Goal: Task Accomplishment & Management: Manage account settings

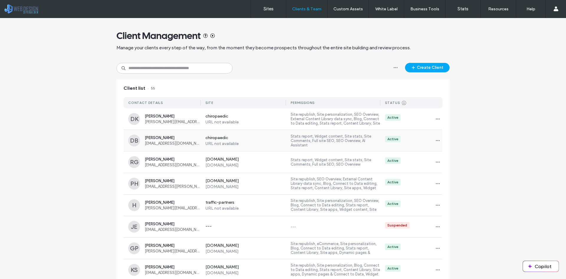
click at [165, 140] on div "Dr Vivienne Brimelow vivienne@chiropaedic.com.au" at bounding box center [173, 140] width 56 height 10
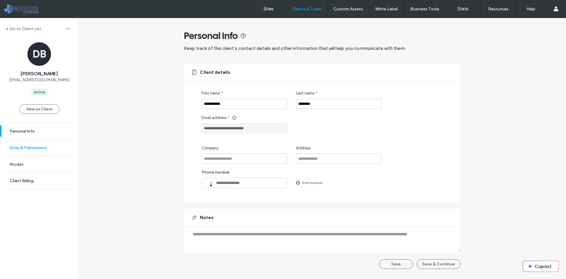
click at [38, 147] on label "Sites & Permissions" at bounding box center [28, 147] width 37 height 5
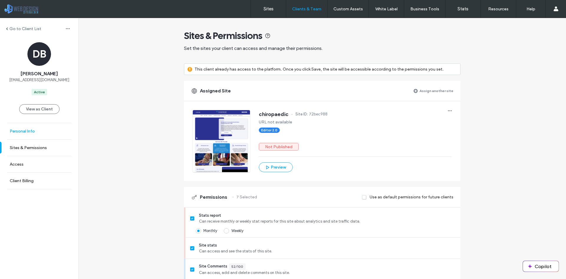
click at [33, 133] on label "Personal Info" at bounding box center [22, 131] width 25 height 5
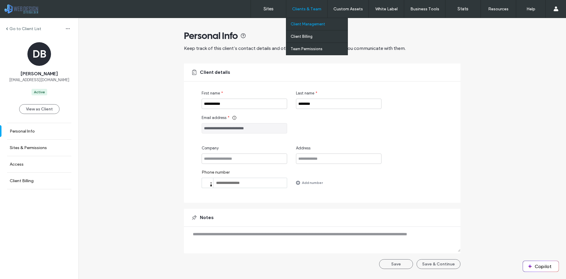
click at [311, 24] on label "Client Management" at bounding box center [308, 24] width 34 height 4
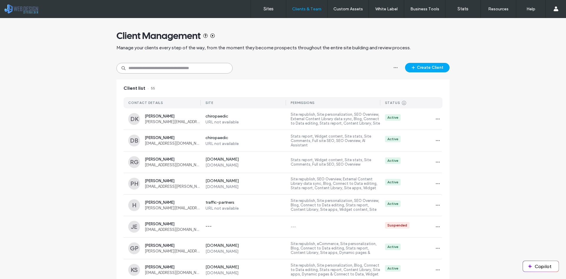
click at [179, 69] on input at bounding box center [174, 68] width 116 height 11
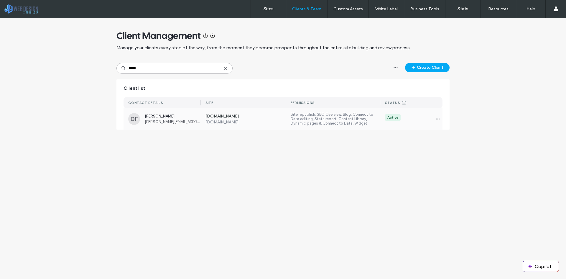
type input "*****"
click at [271, 119] on label "www.jaleighblinds.com.au" at bounding box center [245, 121] width 81 height 5
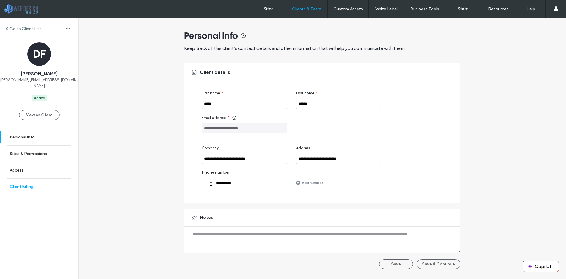
click at [26, 178] on link "Client Billing" at bounding box center [39, 186] width 78 height 16
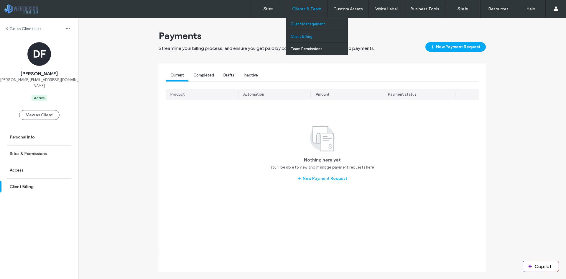
click at [304, 32] on link "Client Billing" at bounding box center [319, 36] width 57 height 12
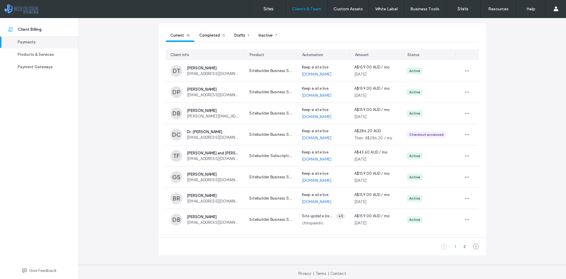
scroll to position [43, 0]
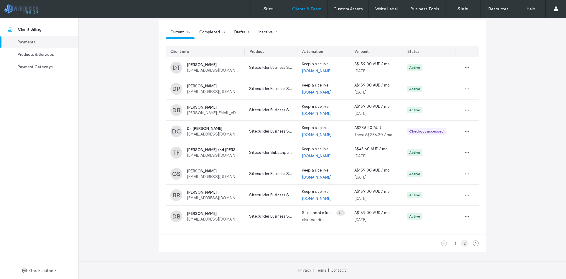
click at [464, 243] on div "2" at bounding box center [464, 242] width 7 height 7
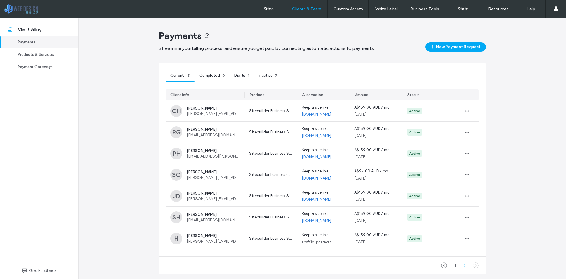
click at [243, 77] on span "Drafts" at bounding box center [239, 75] width 11 height 4
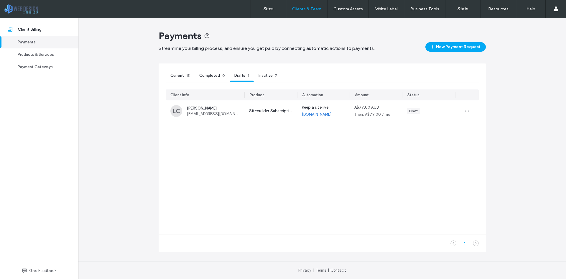
click at [178, 74] on span "Current" at bounding box center [177, 75] width 14 height 4
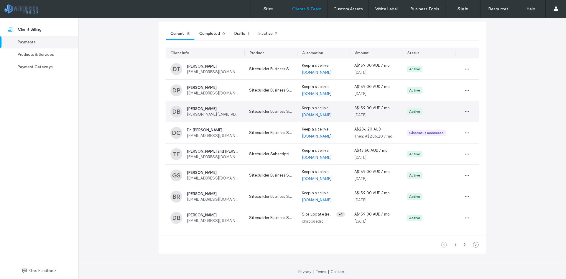
scroll to position [43, 0]
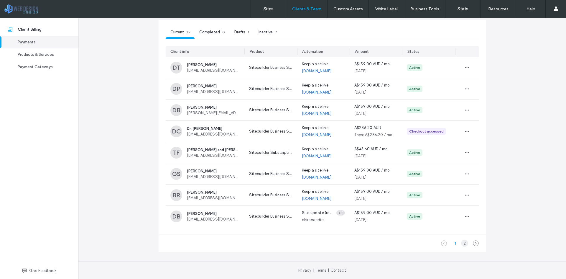
click at [462, 241] on div "2" at bounding box center [464, 242] width 7 height 7
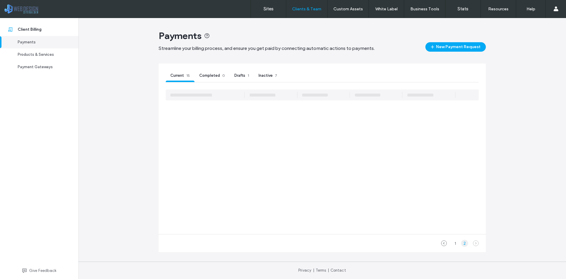
scroll to position [0, 0]
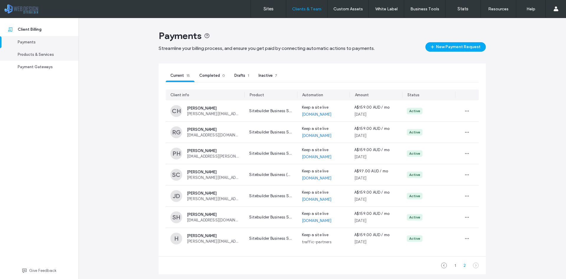
click at [36, 54] on div "Products & Services" at bounding box center [42, 55] width 48 height 6
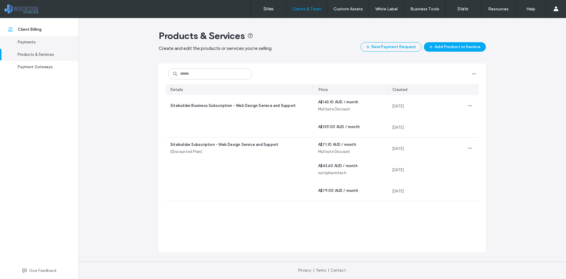
click at [25, 41] on div "Payments" at bounding box center [42, 42] width 48 height 6
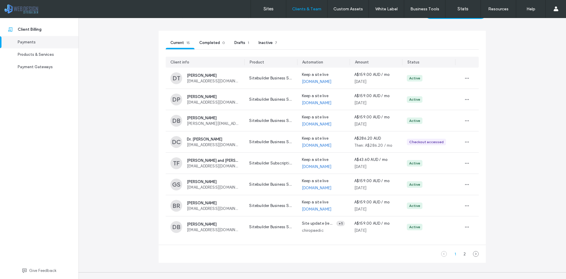
scroll to position [43, 0]
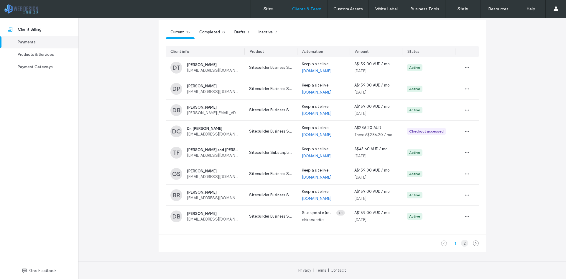
click at [465, 243] on div "2" at bounding box center [464, 242] width 7 height 7
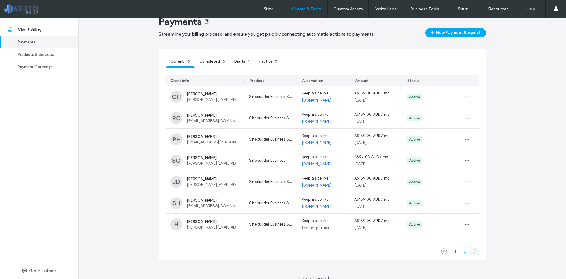
scroll to position [0, 0]
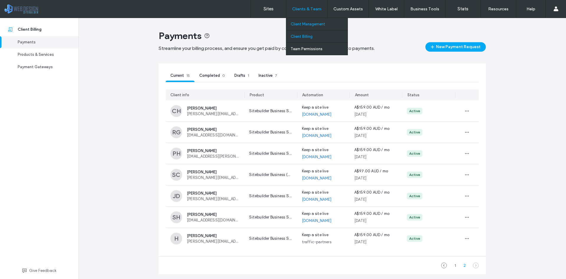
click at [305, 22] on label "Client Management" at bounding box center [308, 24] width 34 height 4
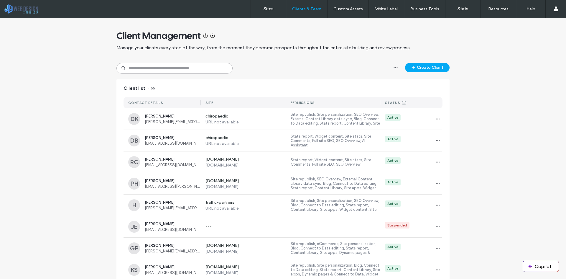
click at [197, 66] on input at bounding box center [174, 68] width 116 height 11
type input "*****"
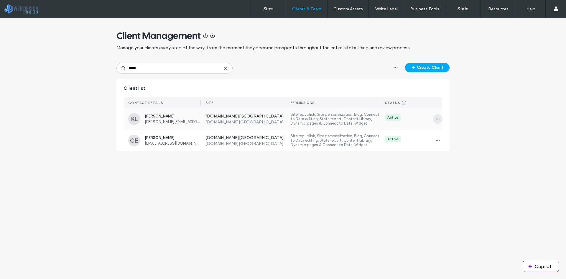
click at [438, 119] on icon "button" at bounding box center [437, 118] width 5 height 5
click at [458, 107] on div "Client Management Manage your clients every step of the way, from the moment th…" at bounding box center [283, 87] width 566 height 139
click at [196, 118] on span "Kathleen Locke" at bounding box center [173, 116] width 56 height 4
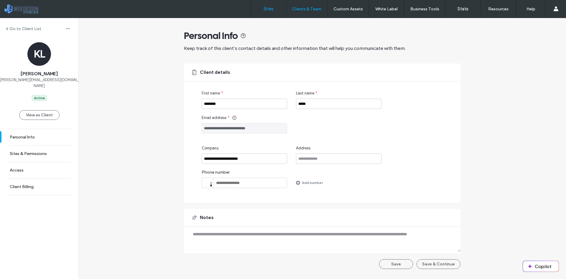
click at [272, 7] on label "Sites" at bounding box center [268, 8] width 10 height 5
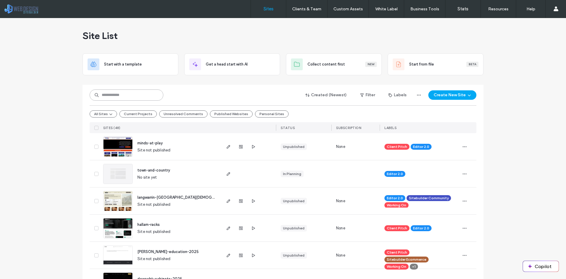
click at [137, 93] on input at bounding box center [127, 94] width 74 height 11
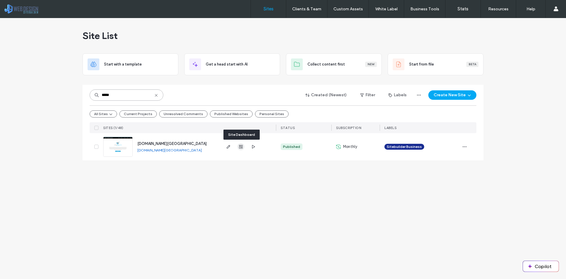
type input "*****"
click at [238, 145] on span "button" at bounding box center [240, 146] width 7 height 7
